Goal: Information Seeking & Learning: Learn about a topic

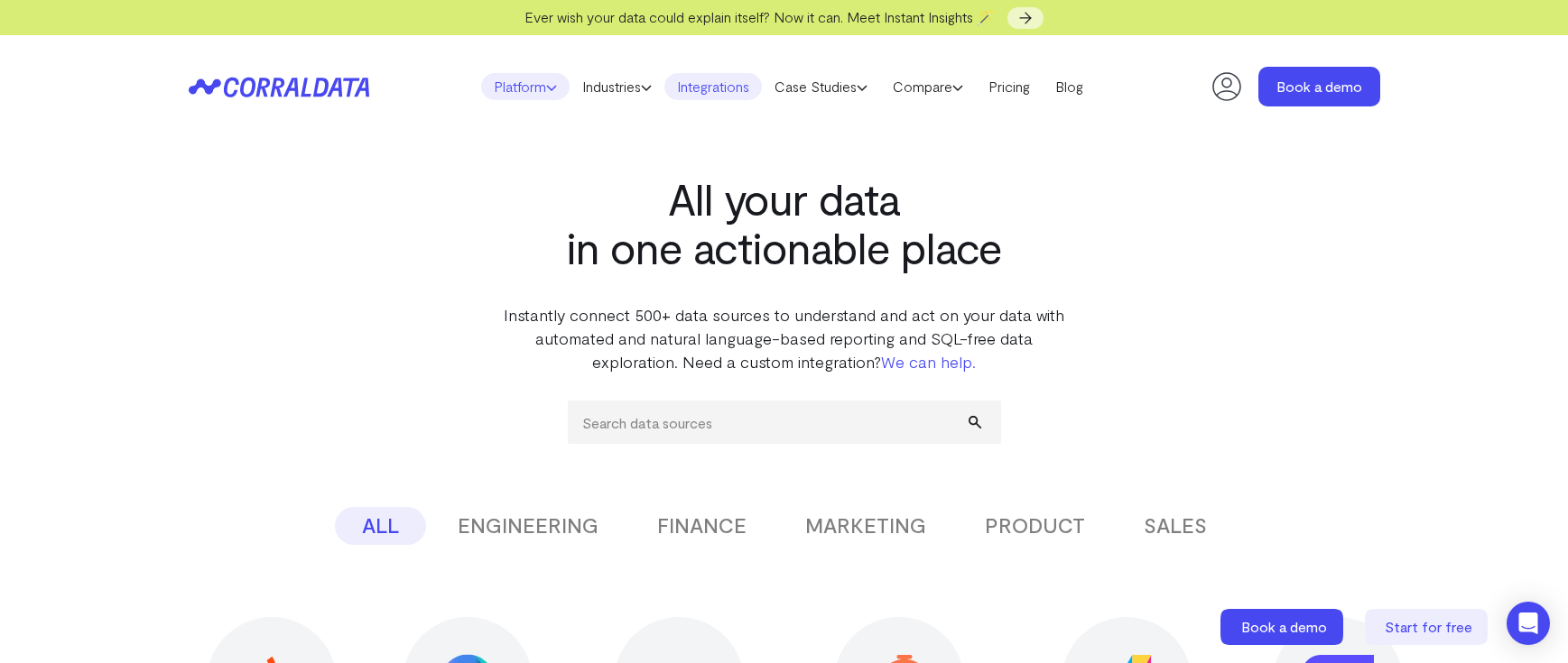
click at [537, 88] on link "Platform" at bounding box center [525, 86] width 88 height 27
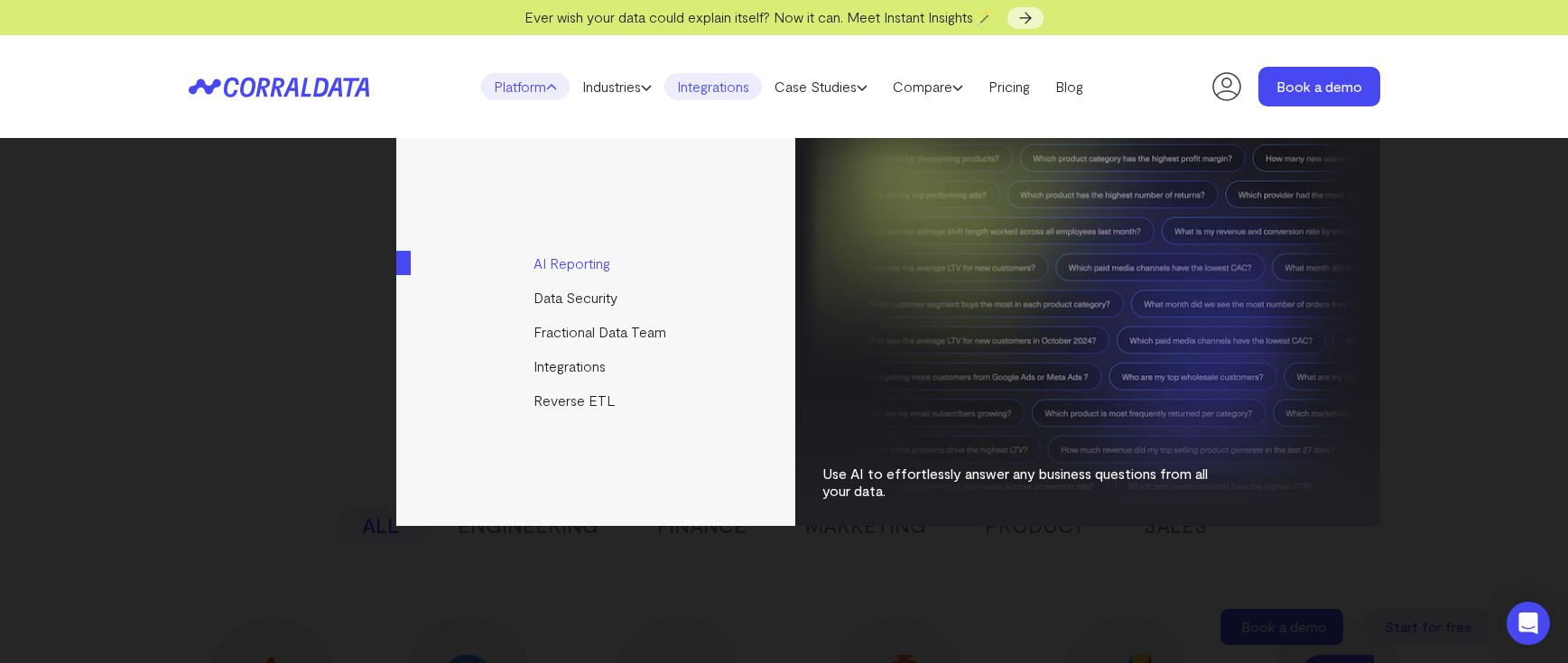
click at [598, 263] on link "AI Reporting" at bounding box center [596, 263] width 402 height 35
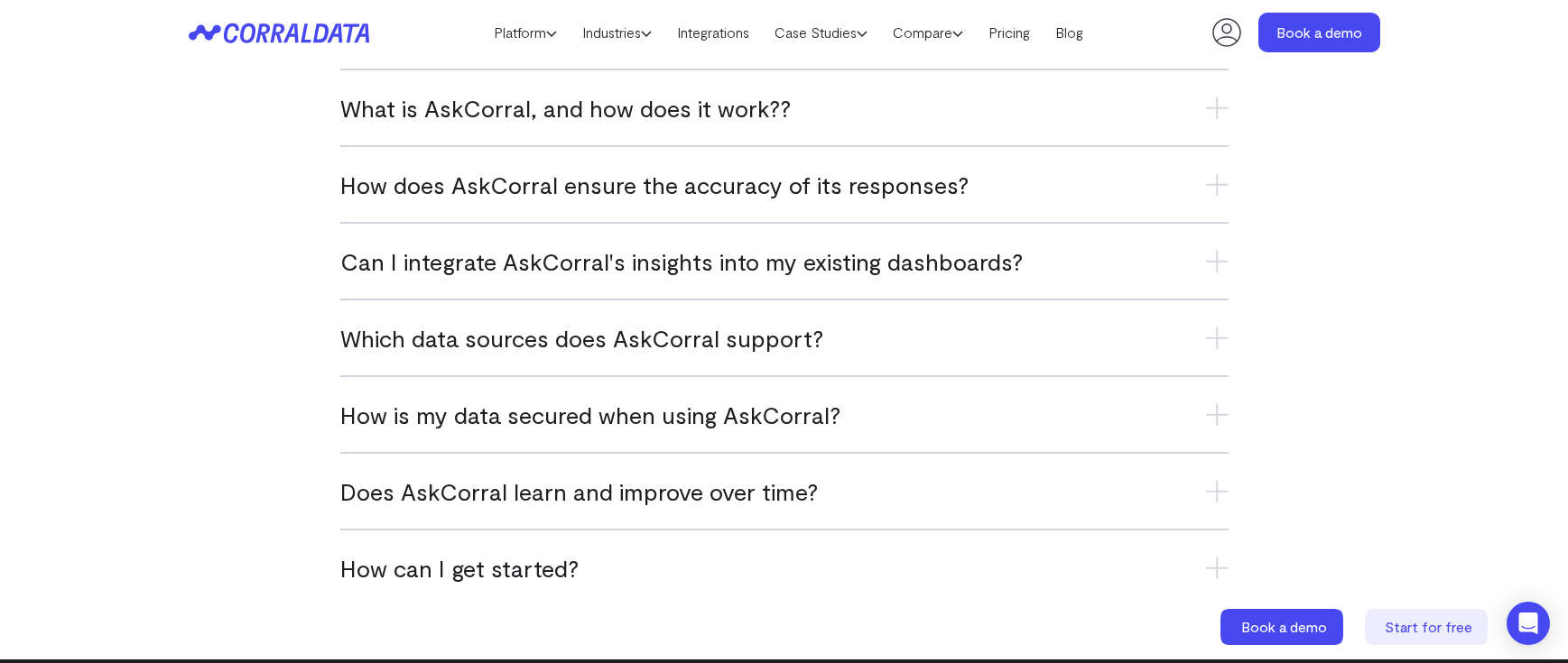
scroll to position [7454, 0]
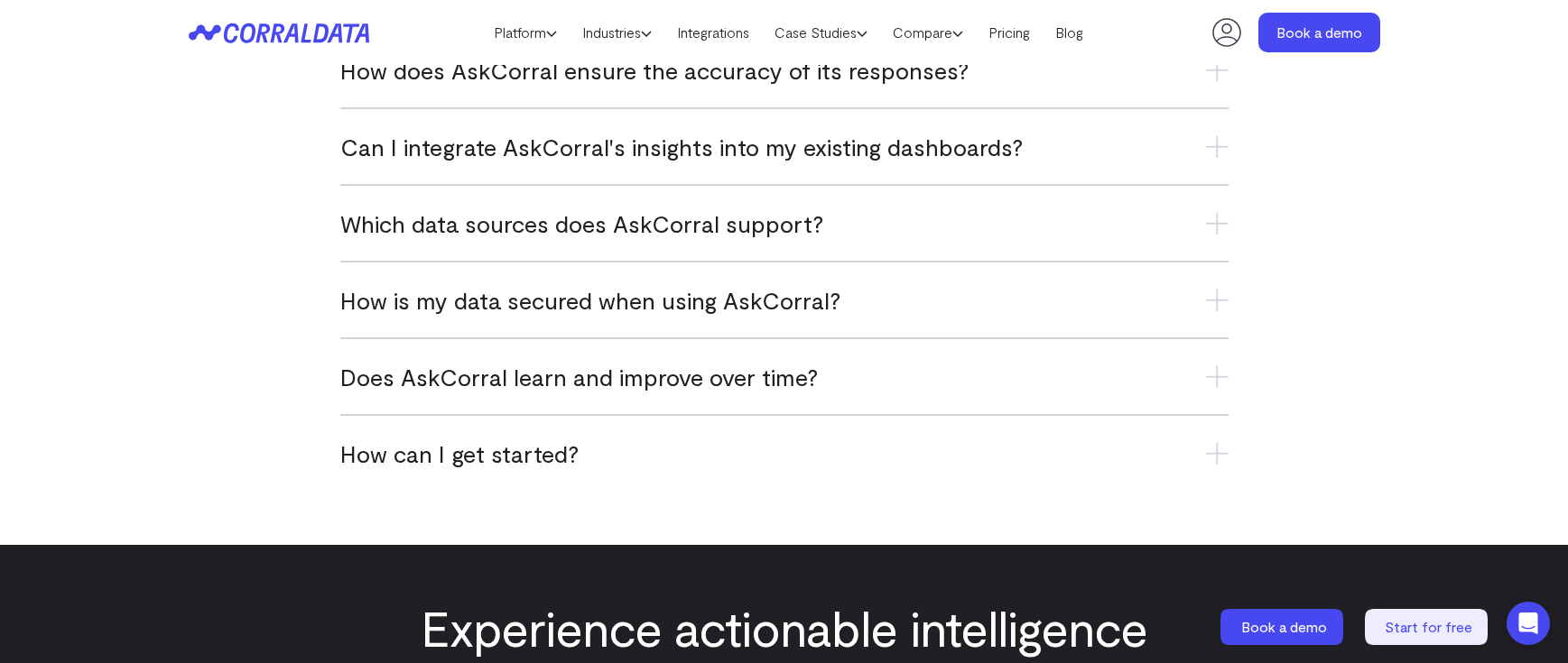
click at [1223, 148] on icon at bounding box center [1217, 146] width 23 height 23
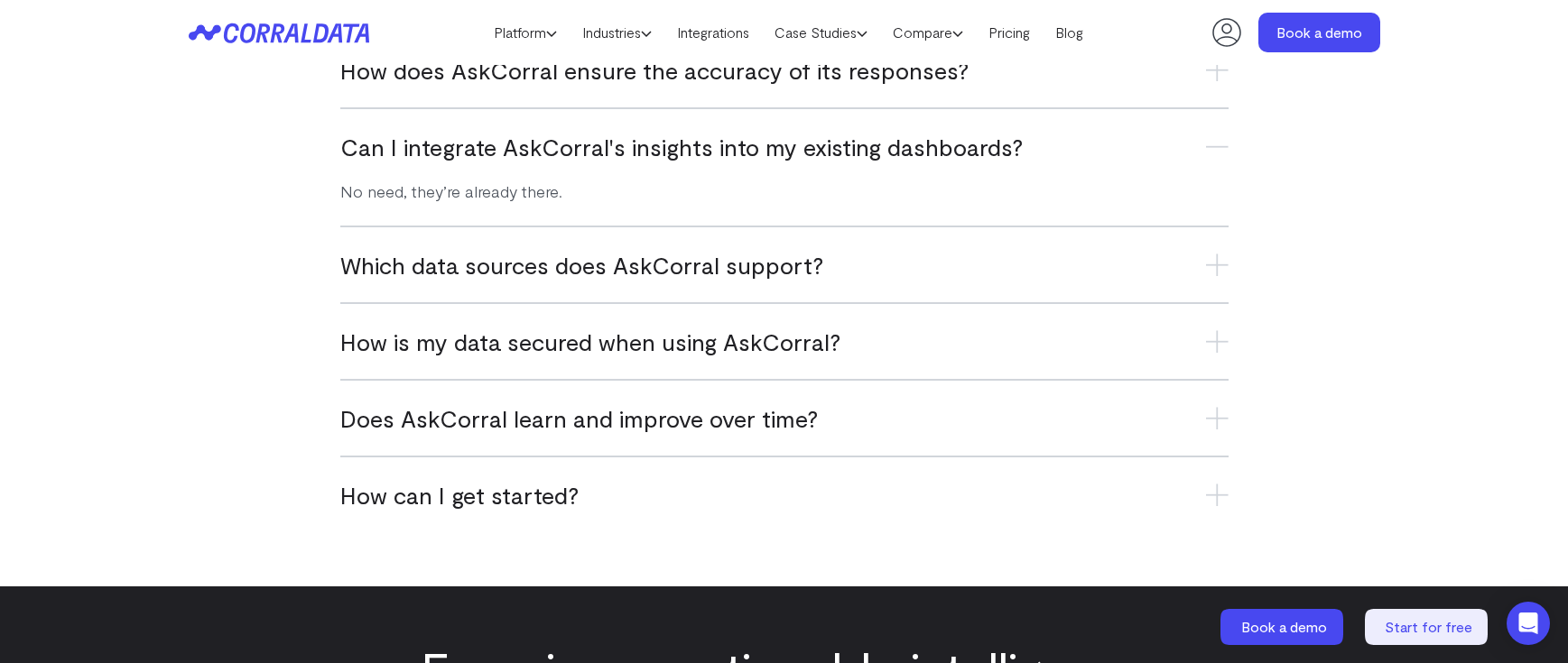
click at [1201, 259] on h3 "Which data sources does AskCorral support?" at bounding box center [784, 265] width 888 height 30
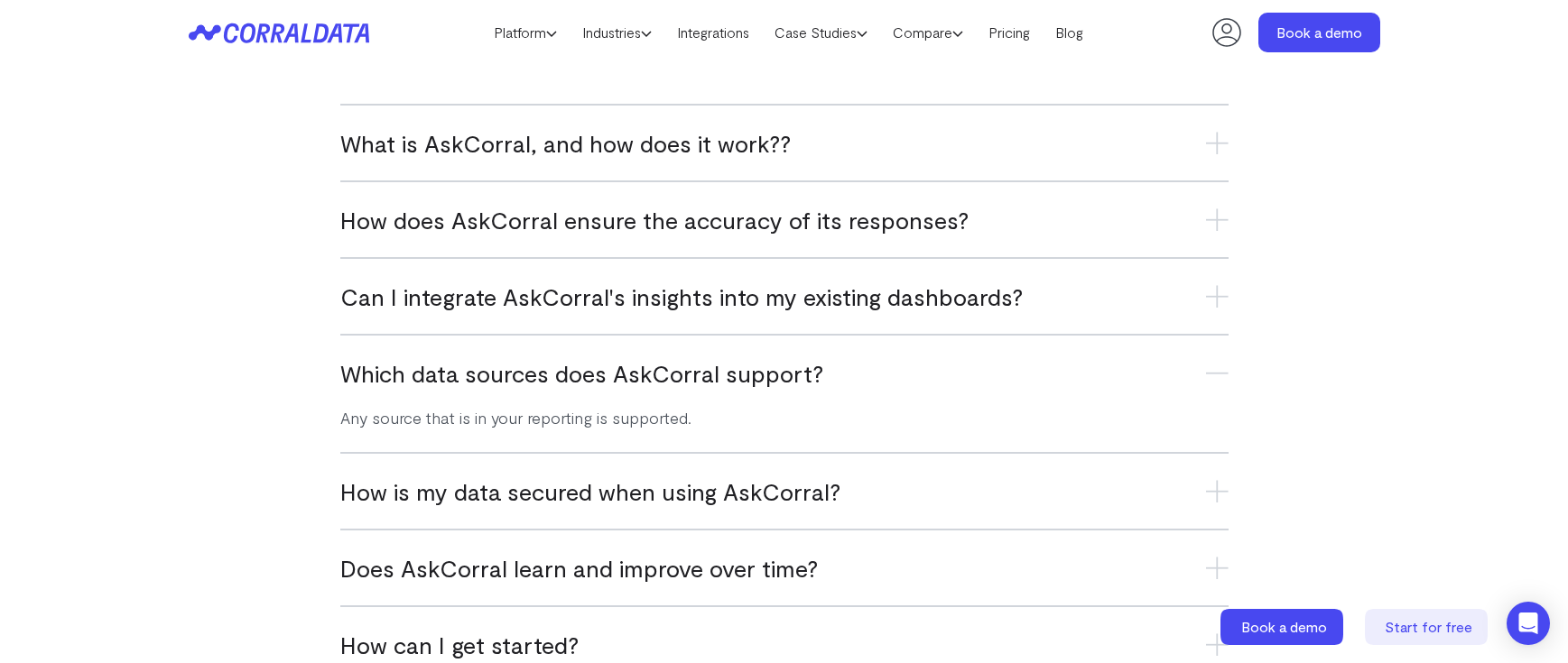
scroll to position [7184, 0]
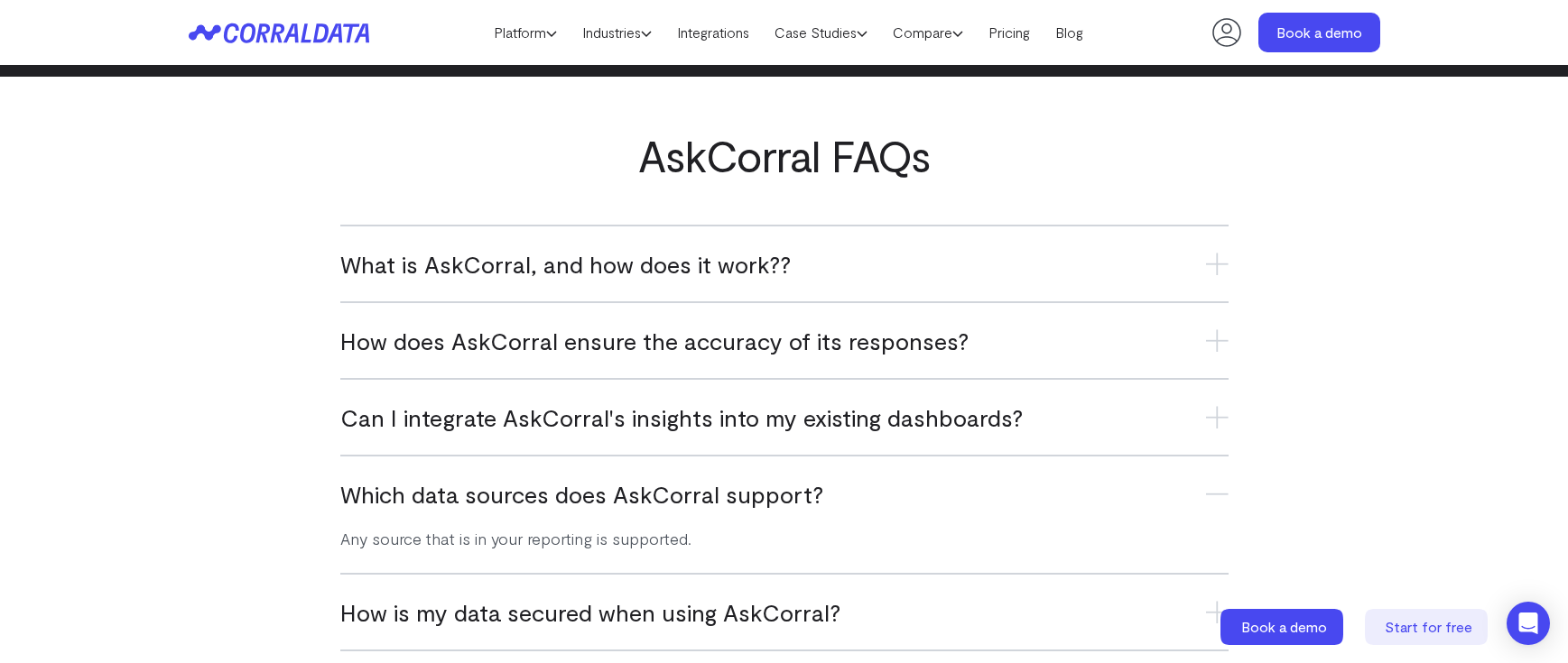
click at [1042, 274] on h3 "What is AskCorral, and how does it work??" at bounding box center [784, 264] width 888 height 30
